Goal: Find specific page/section: Find specific page/section

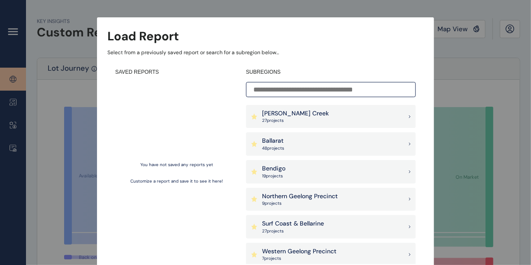
click at [477, 60] on div "Load Report Select from a previously saved report or search for a subregion bel…" at bounding box center [265, 124] width 531 height 249
